Goal: Task Accomplishment & Management: Use online tool/utility

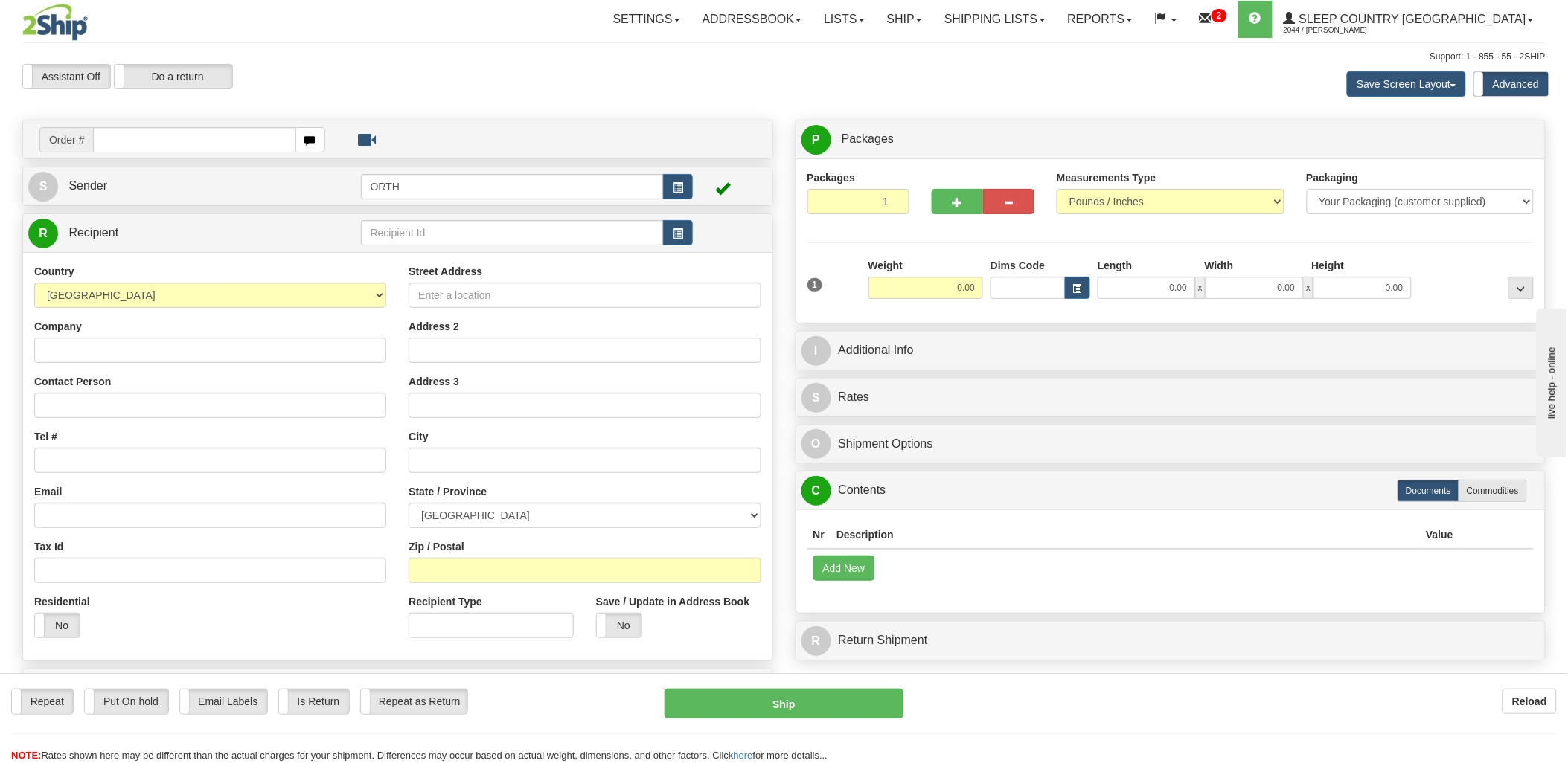
click at [253, 129] on input "text" at bounding box center [194, 139] width 203 height 25
type input "10609"
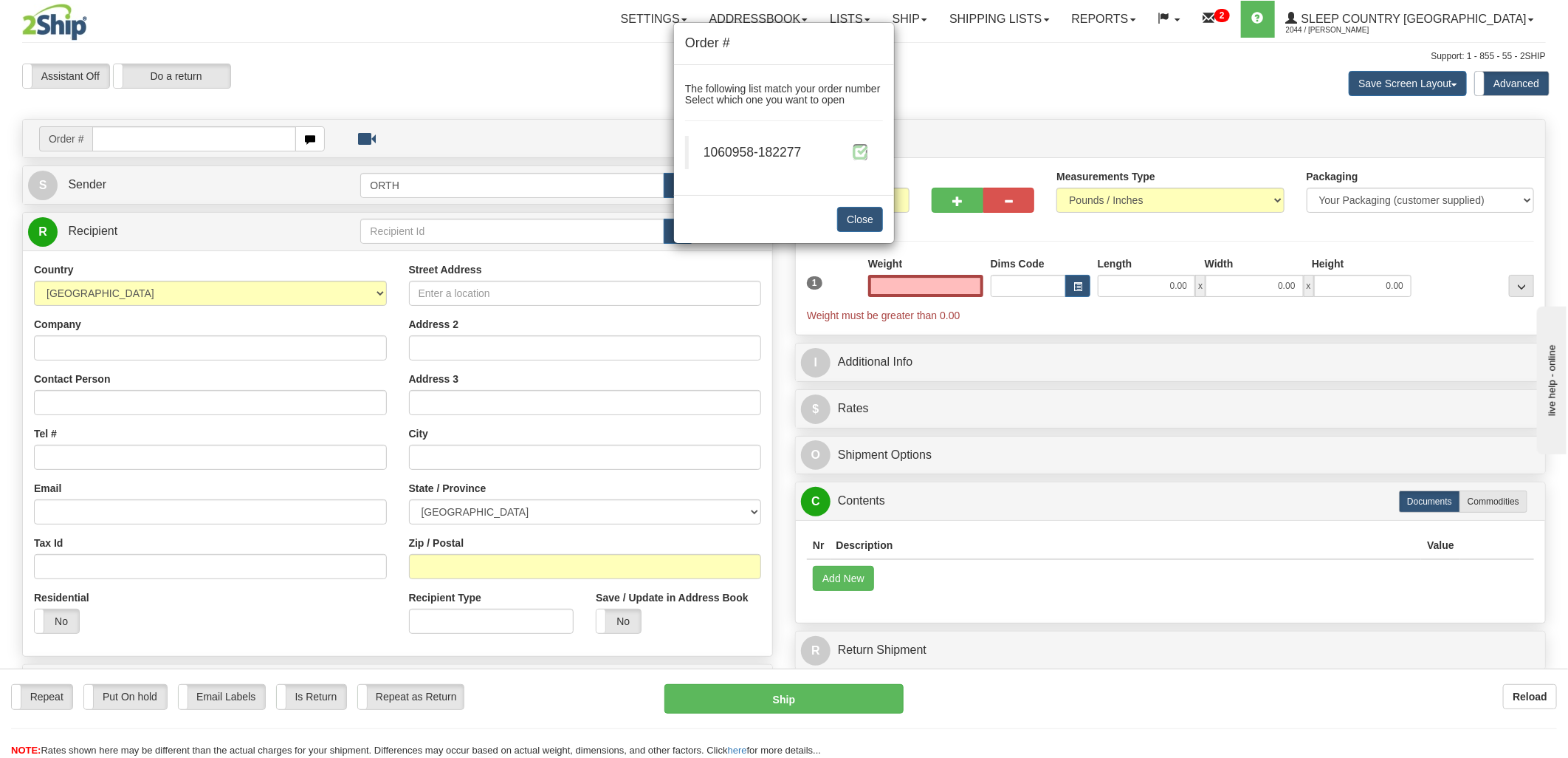
type input "0.00"
click at [861, 148] on span at bounding box center [860, 151] width 16 height 16
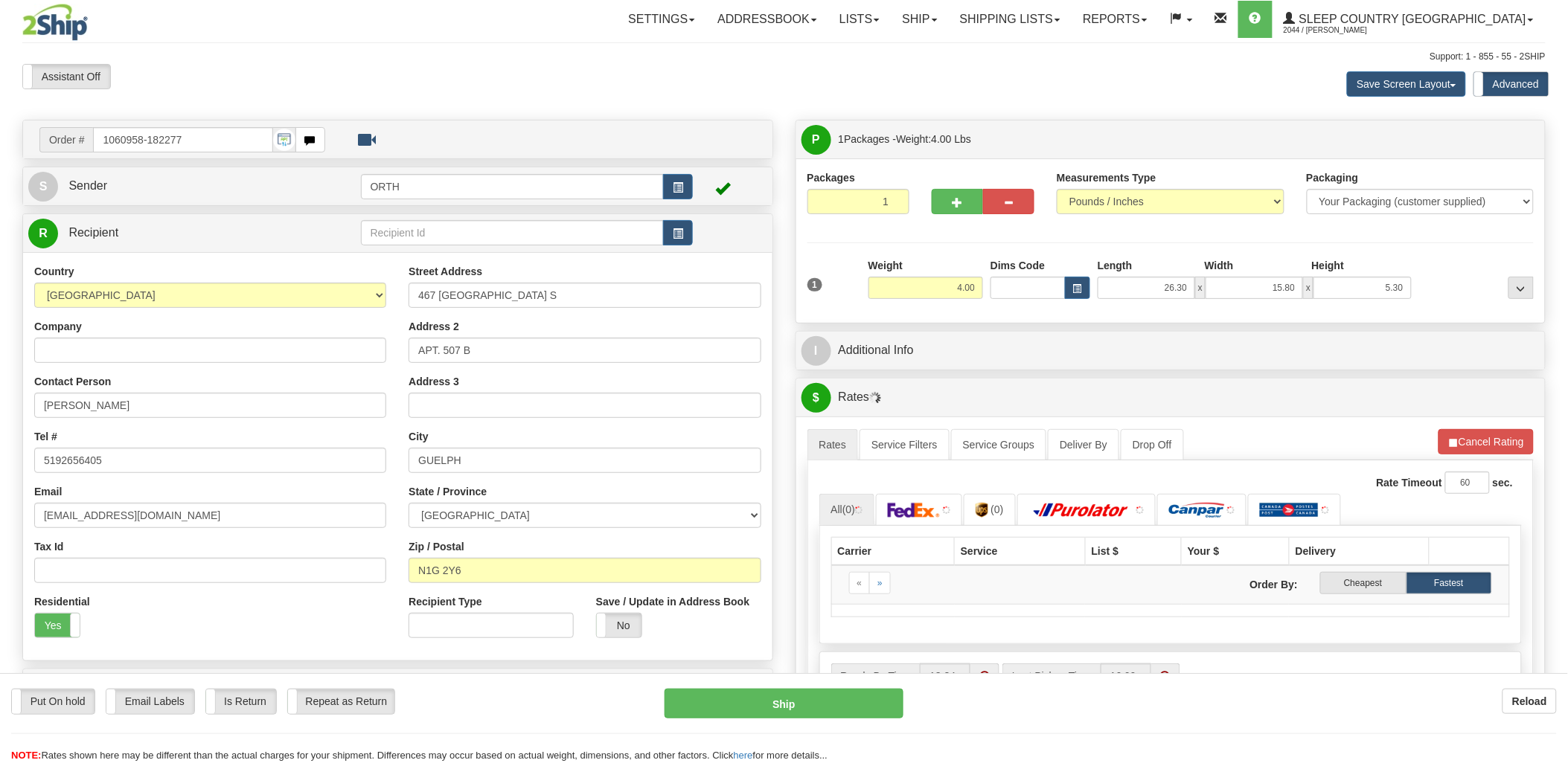
click at [1015, 292] on div "Toggle navigation Settings Shipping Preferences Fields Preferences New" at bounding box center [784, 551] width 1568 height 1103
click at [1015, 291] on input "Dims Code" at bounding box center [1028, 287] width 75 height 22
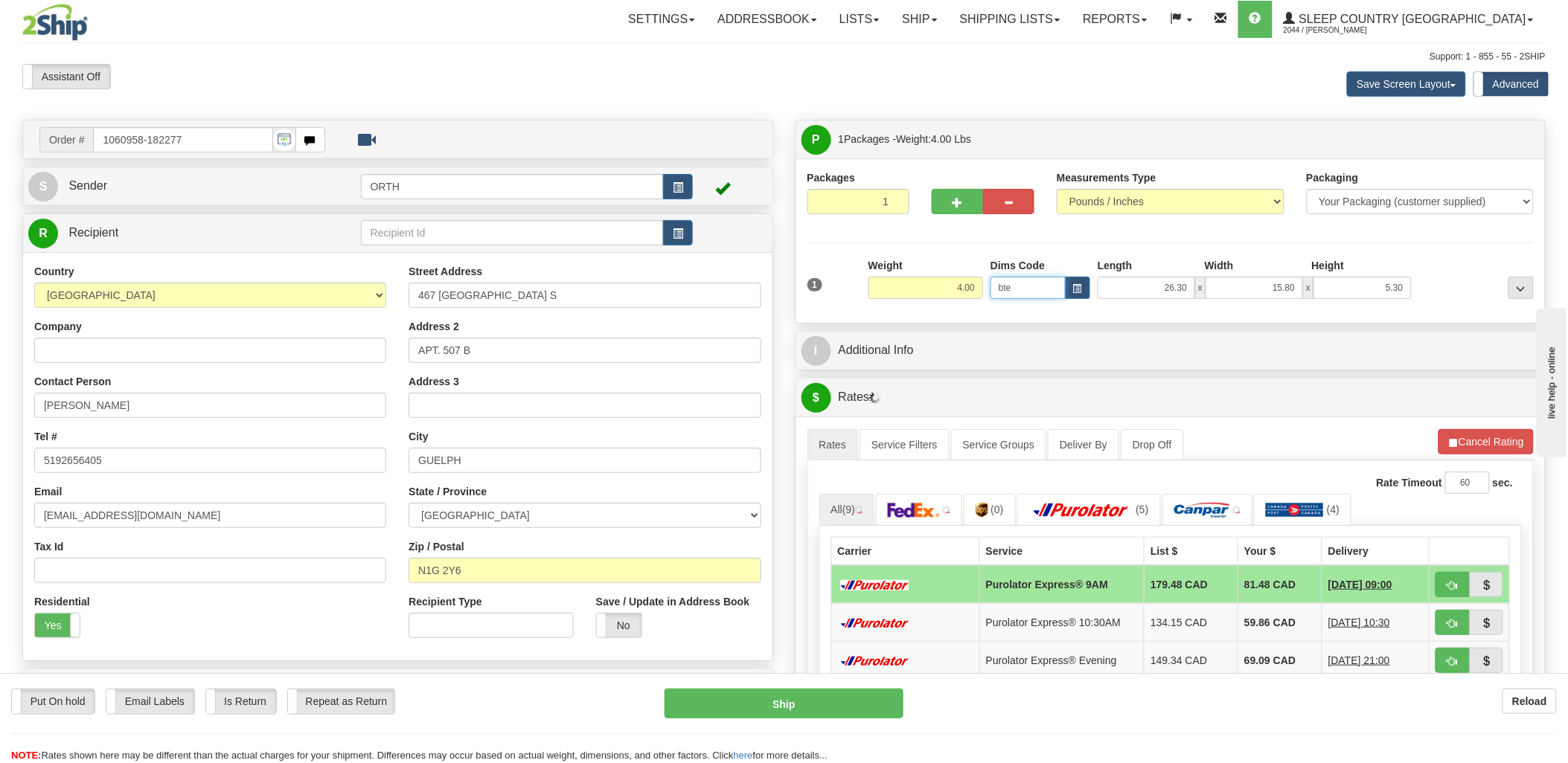
type input "bte"
click button "Delete" at bounding box center [0, 0] width 0 height 0
type input "15.00"
type input "5.00"
type input "25.00"
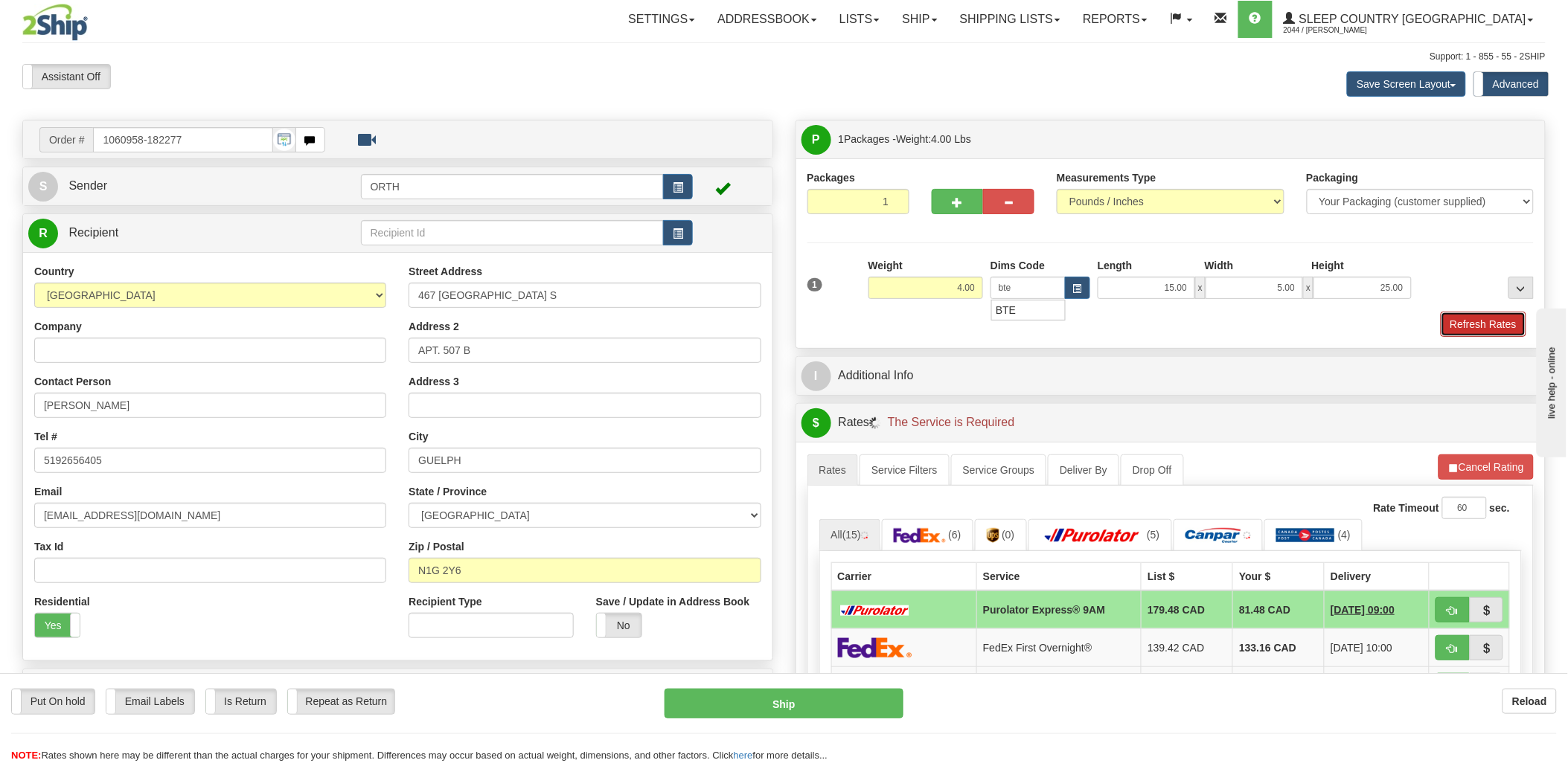
click at [1474, 330] on button "Refresh Rates" at bounding box center [1483, 324] width 85 height 25
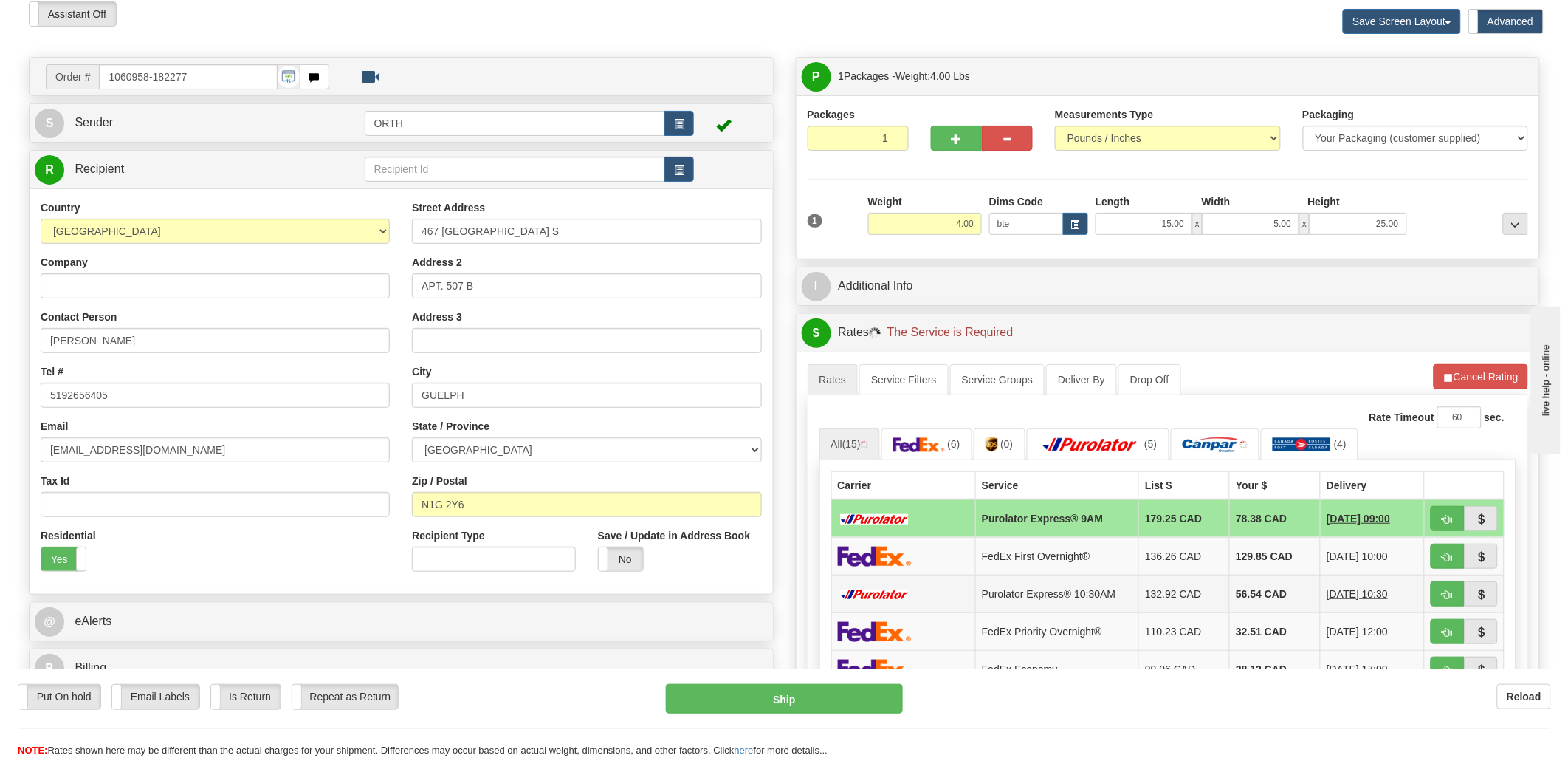
scroll to position [164, 0]
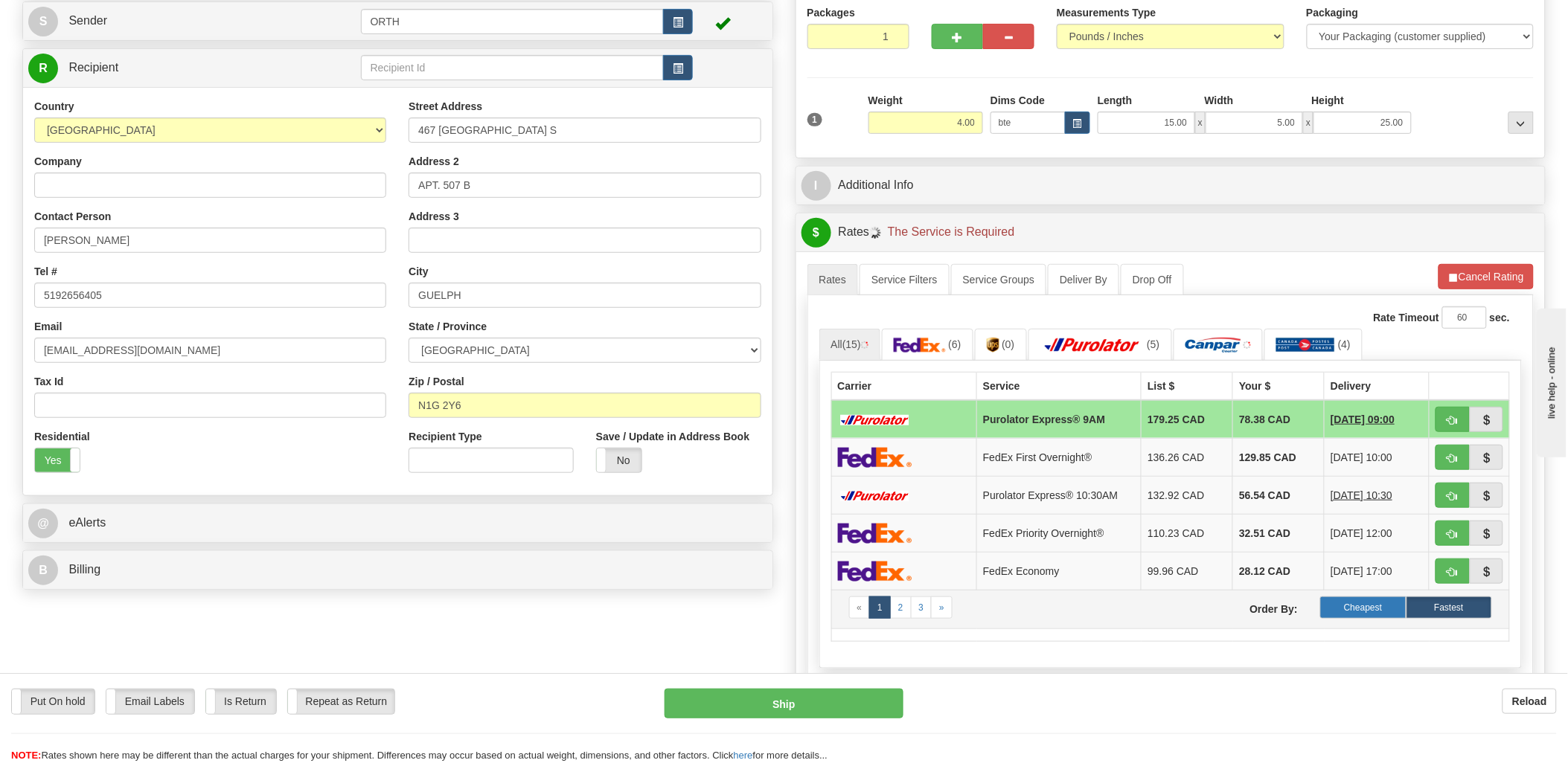
click at [1400, 605] on label "Cheapest" at bounding box center [1362, 607] width 85 height 22
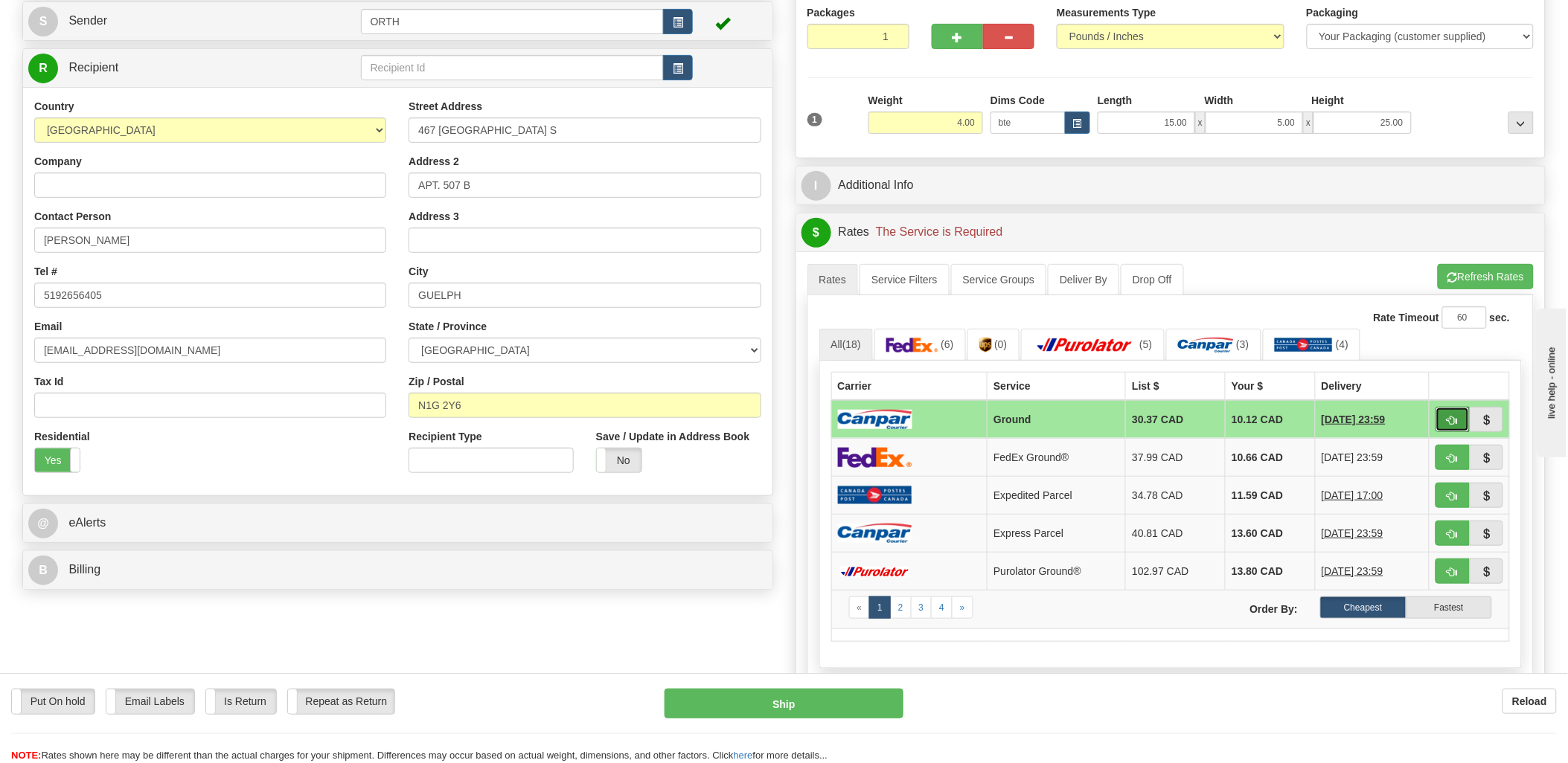
click at [1442, 417] on button "button" at bounding box center [1452, 419] width 34 height 25
type input "1"
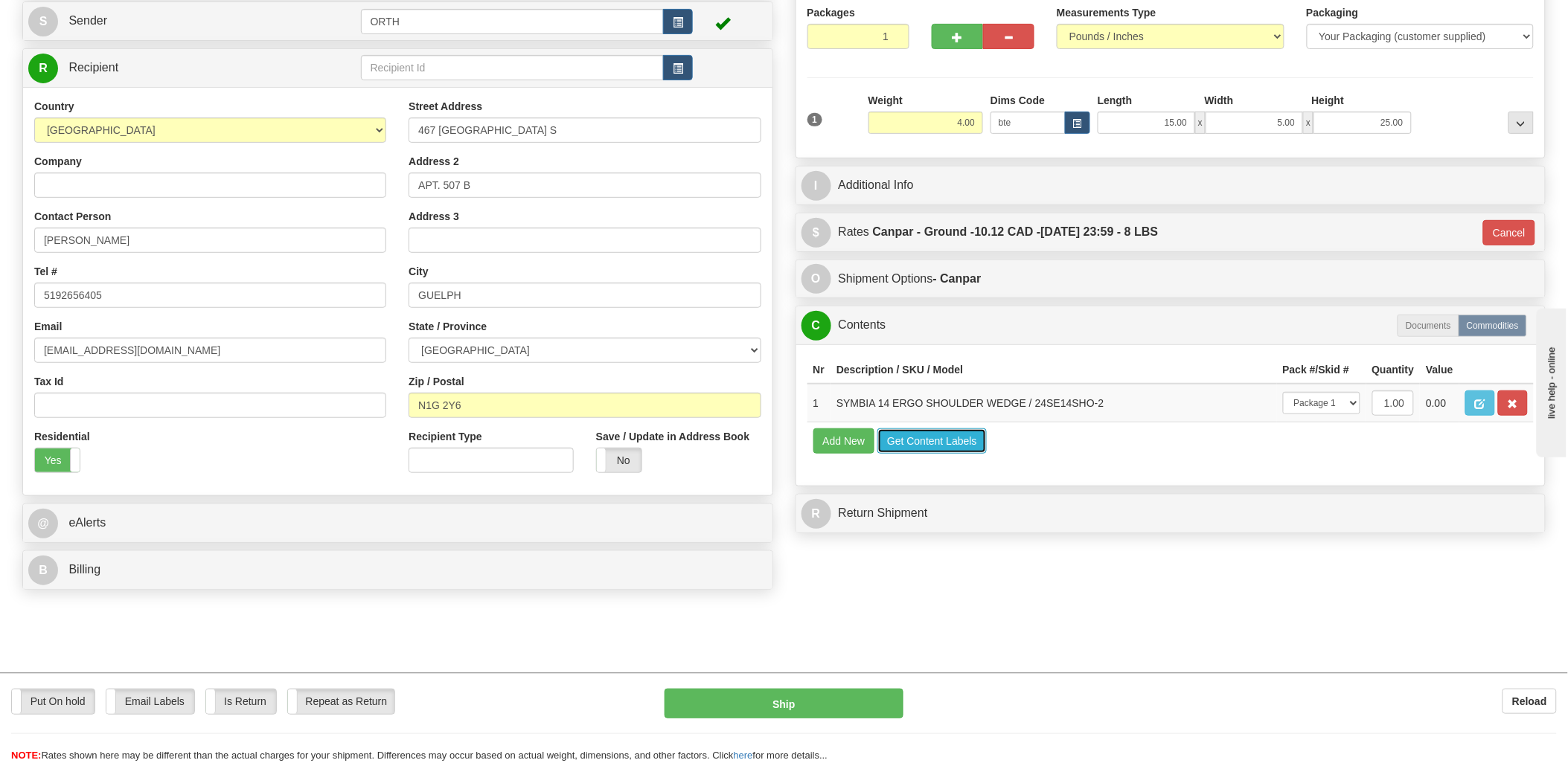
click at [931, 454] on button "Get Content Labels" at bounding box center [932, 440] width 110 height 25
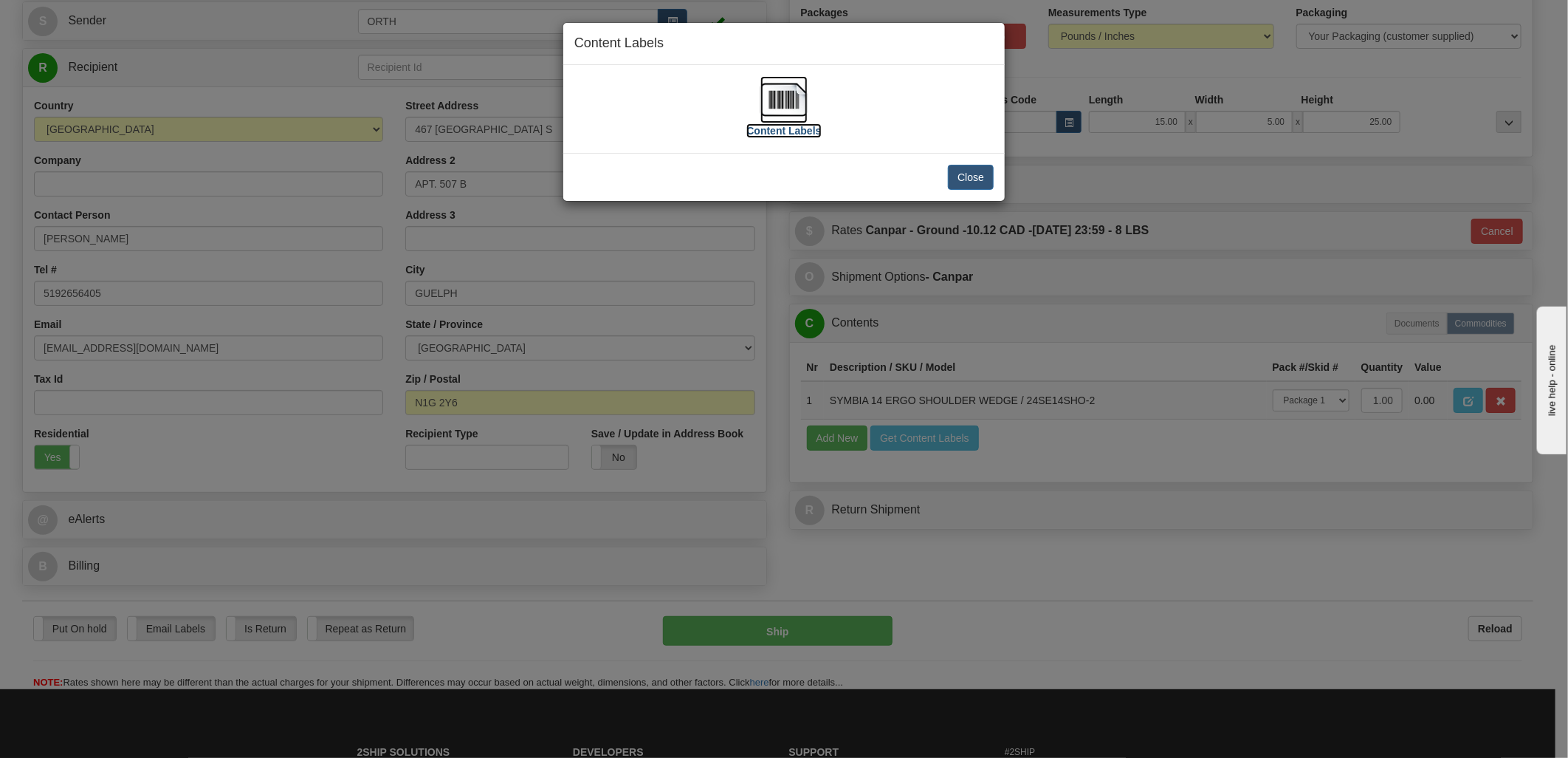
click at [779, 104] on img at bounding box center [784, 100] width 47 height 47
click at [973, 179] on button "Close" at bounding box center [971, 177] width 46 height 25
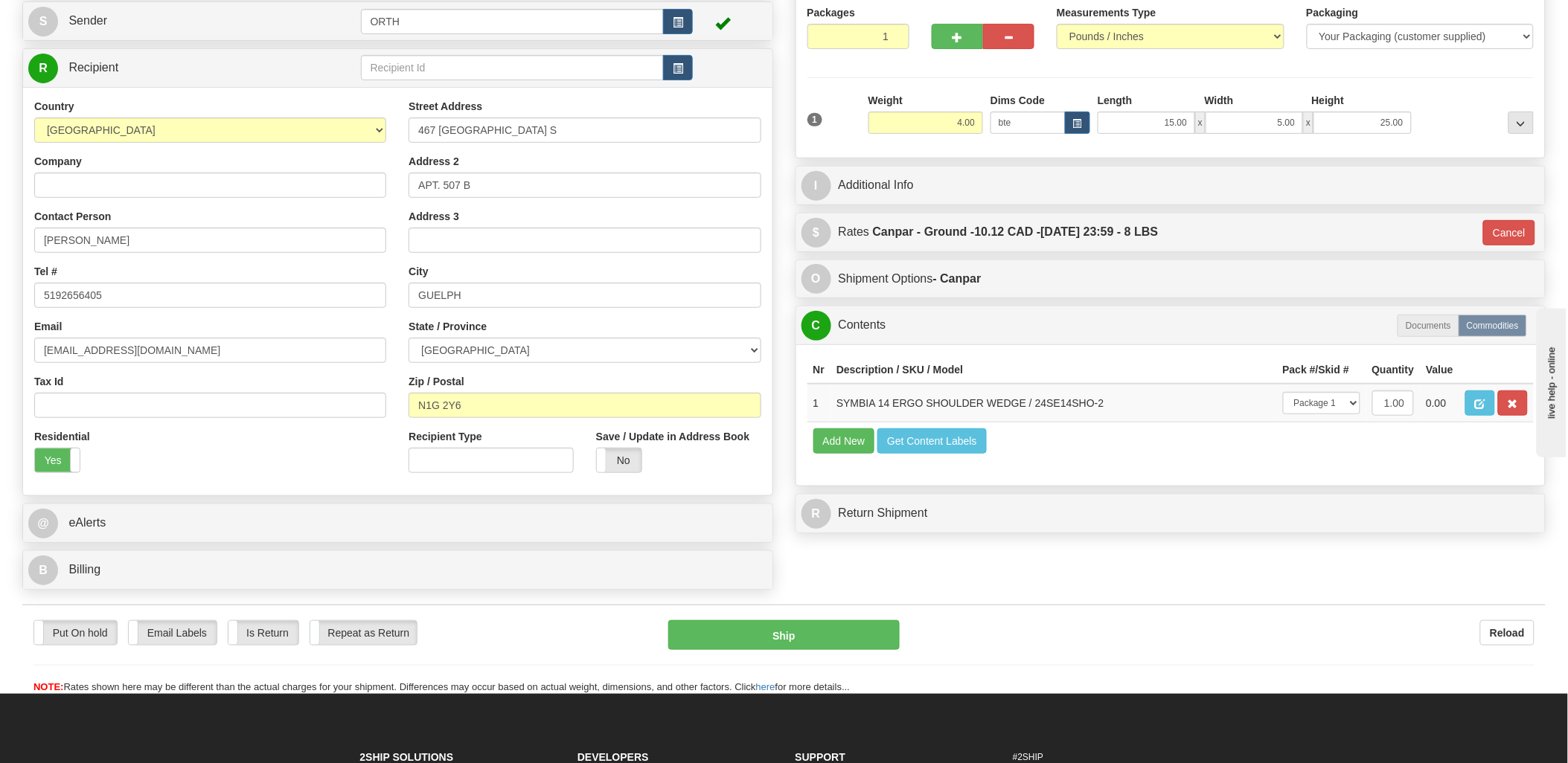
click at [759, 658] on div "Put On hold Put On hold Email Labels Email Labels Edit Is Return Is Return Repe…" at bounding box center [783, 657] width 1523 height 75
click at [768, 645] on button "Ship" at bounding box center [784, 634] width 232 height 30
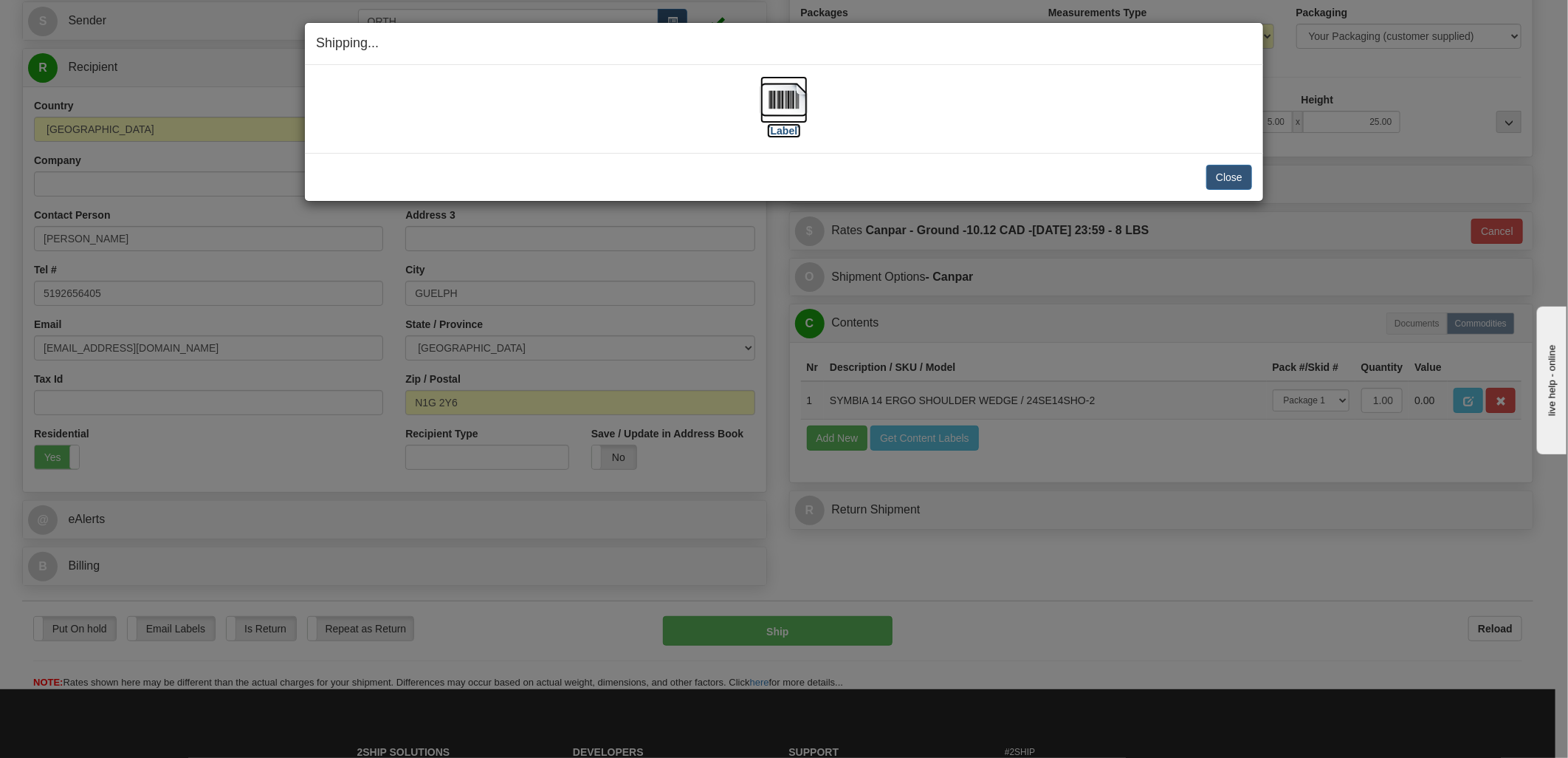
click at [781, 111] on img at bounding box center [784, 100] width 47 height 47
click at [1223, 174] on button "Close" at bounding box center [1229, 177] width 46 height 25
